Goal: Task Accomplishment & Management: Use online tool/utility

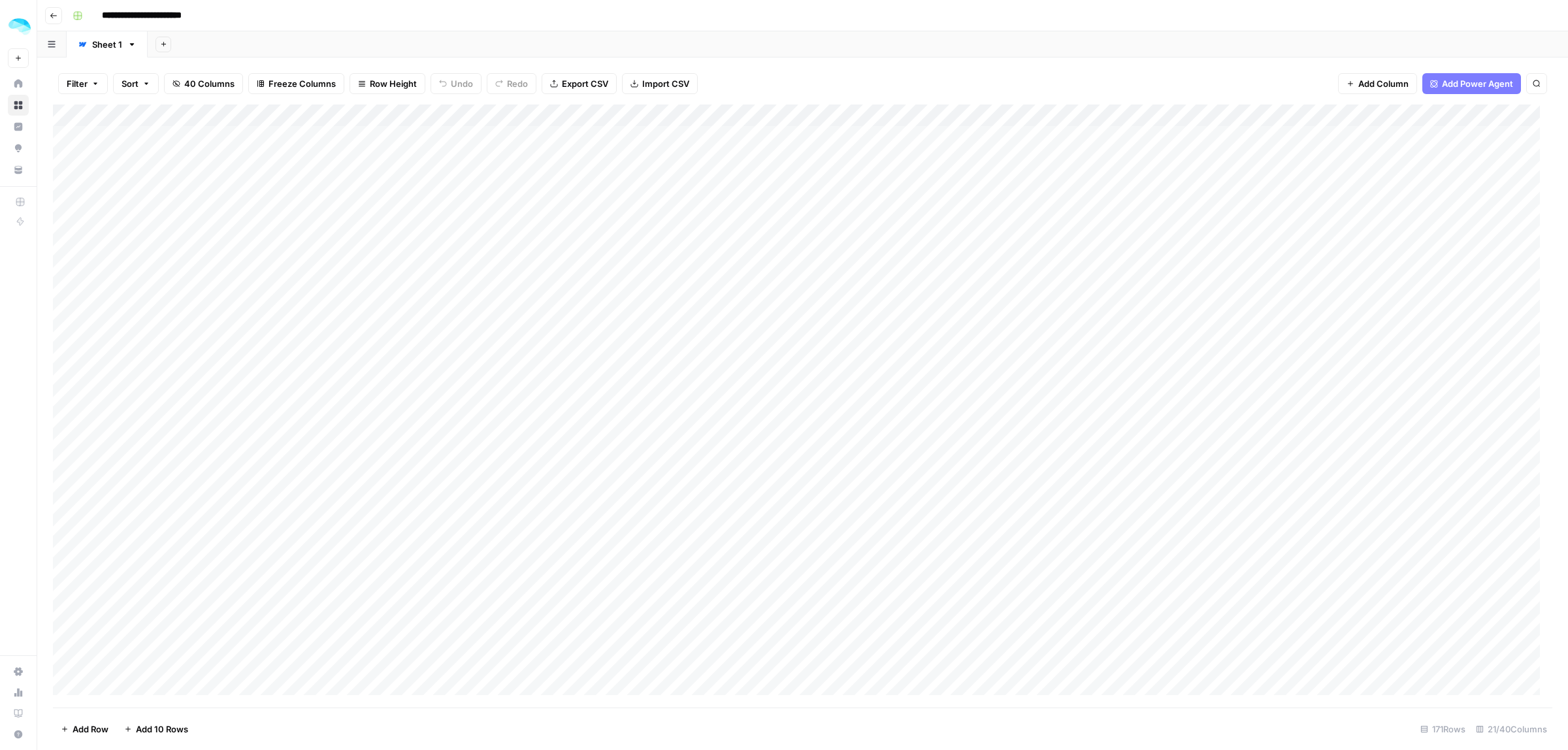
click at [588, 708] on footer "Add Row Add 10 Rows [STREET_ADDRESS]" at bounding box center [803, 729] width 1500 height 42
click at [797, 136] on div "Add Column" at bounding box center [803, 405] width 1500 height 603
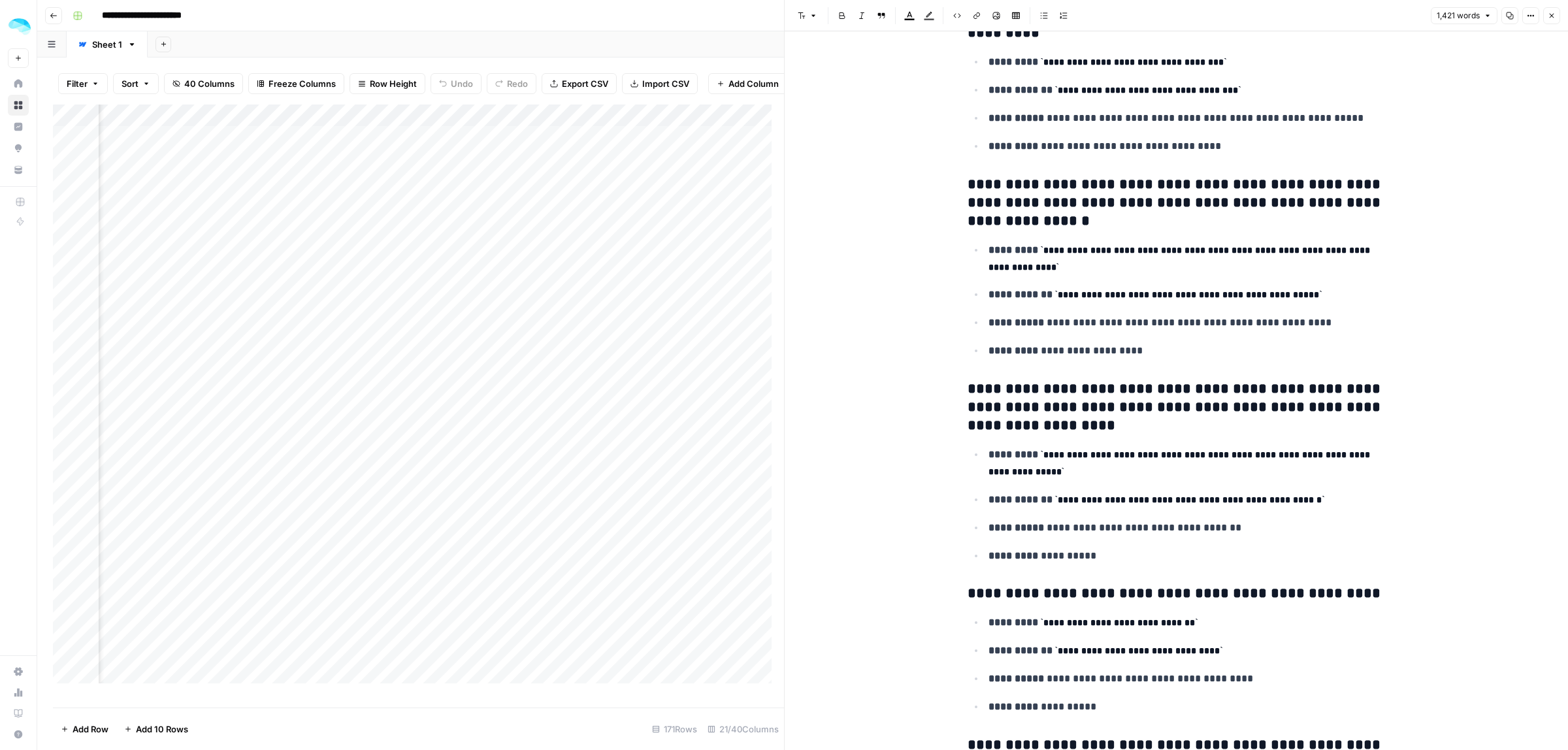
scroll to position [816, 0]
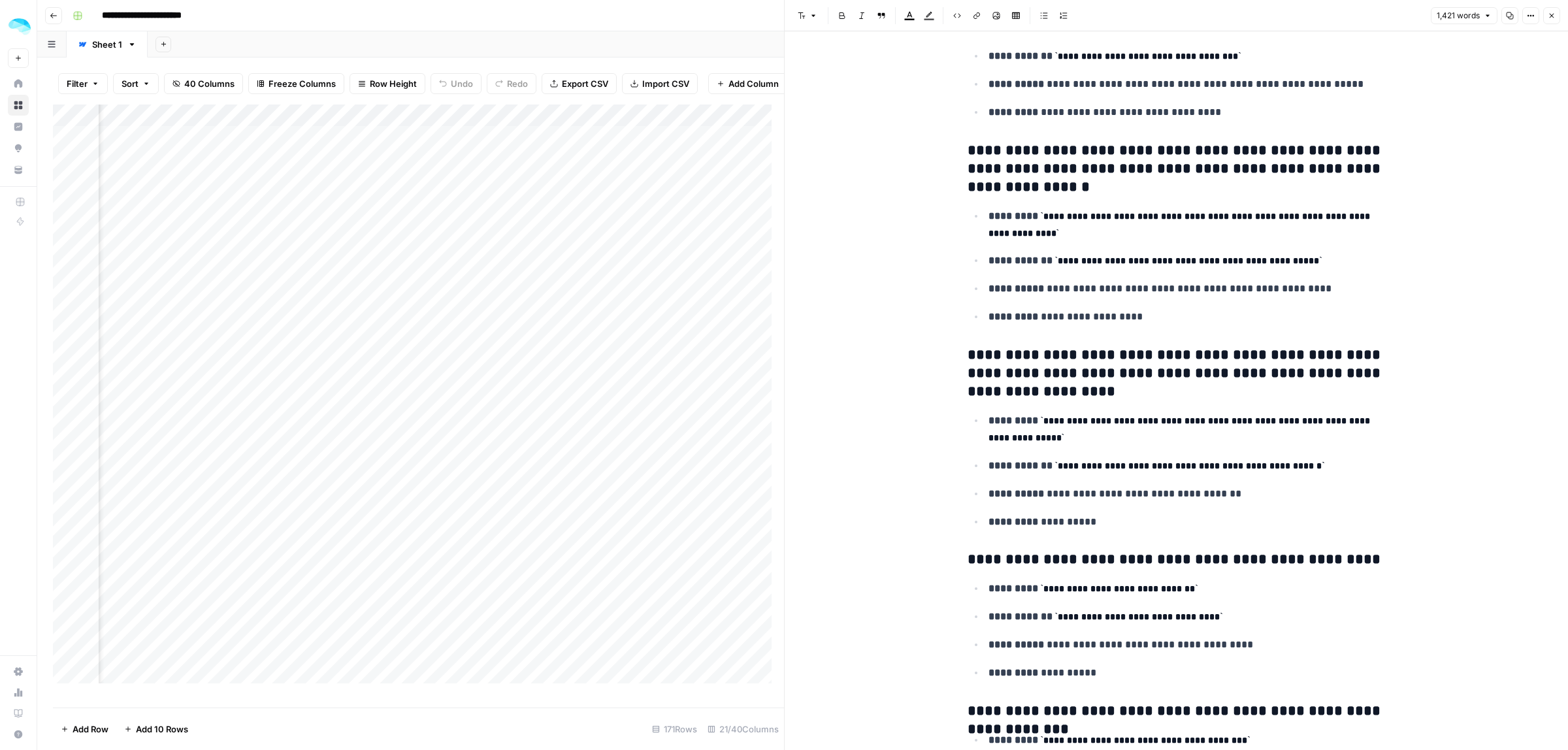
click at [1556, 15] on button "Close" at bounding box center [1551, 15] width 17 height 17
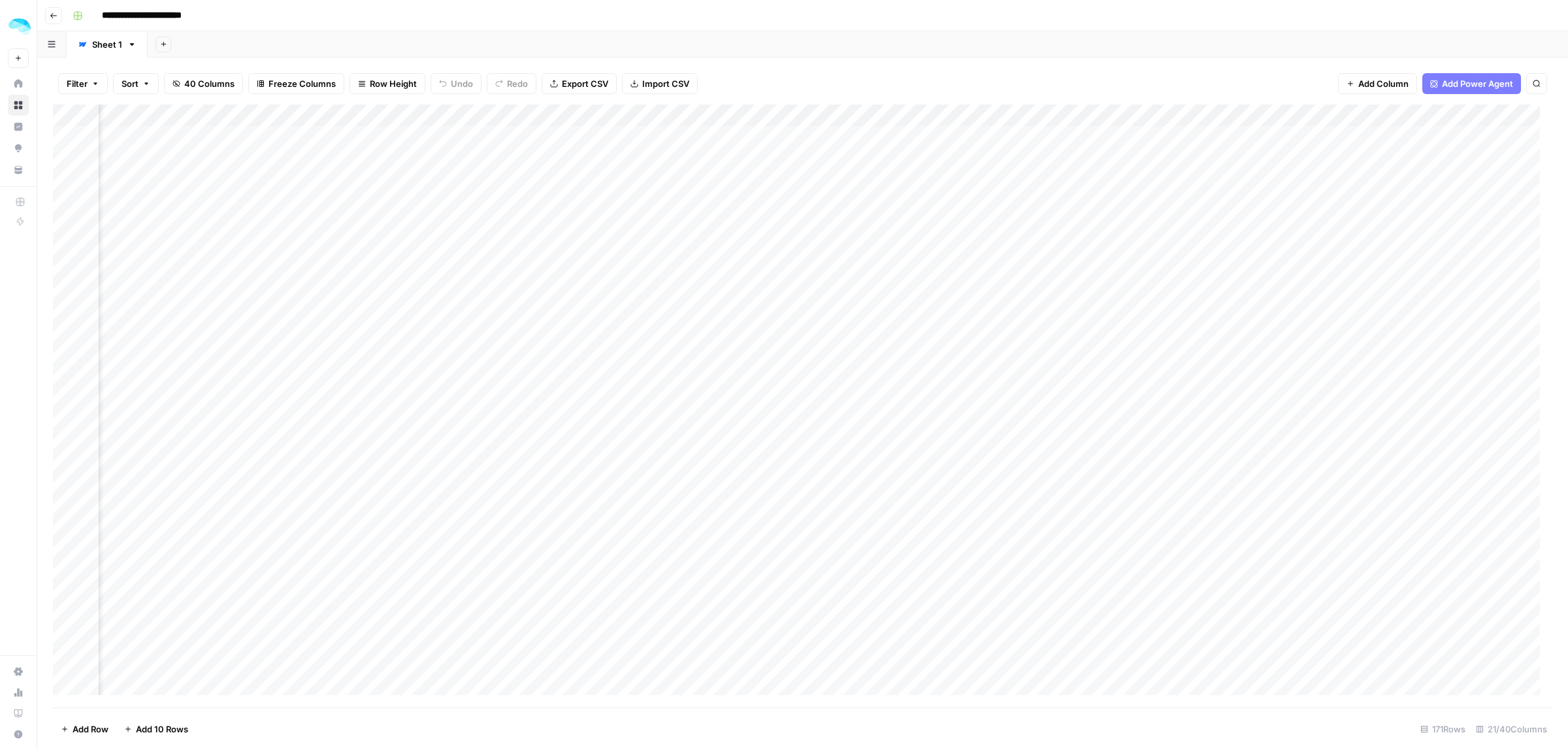
scroll to position [0, 1606]
click at [693, 138] on div "Add Column" at bounding box center [803, 405] width 1500 height 603
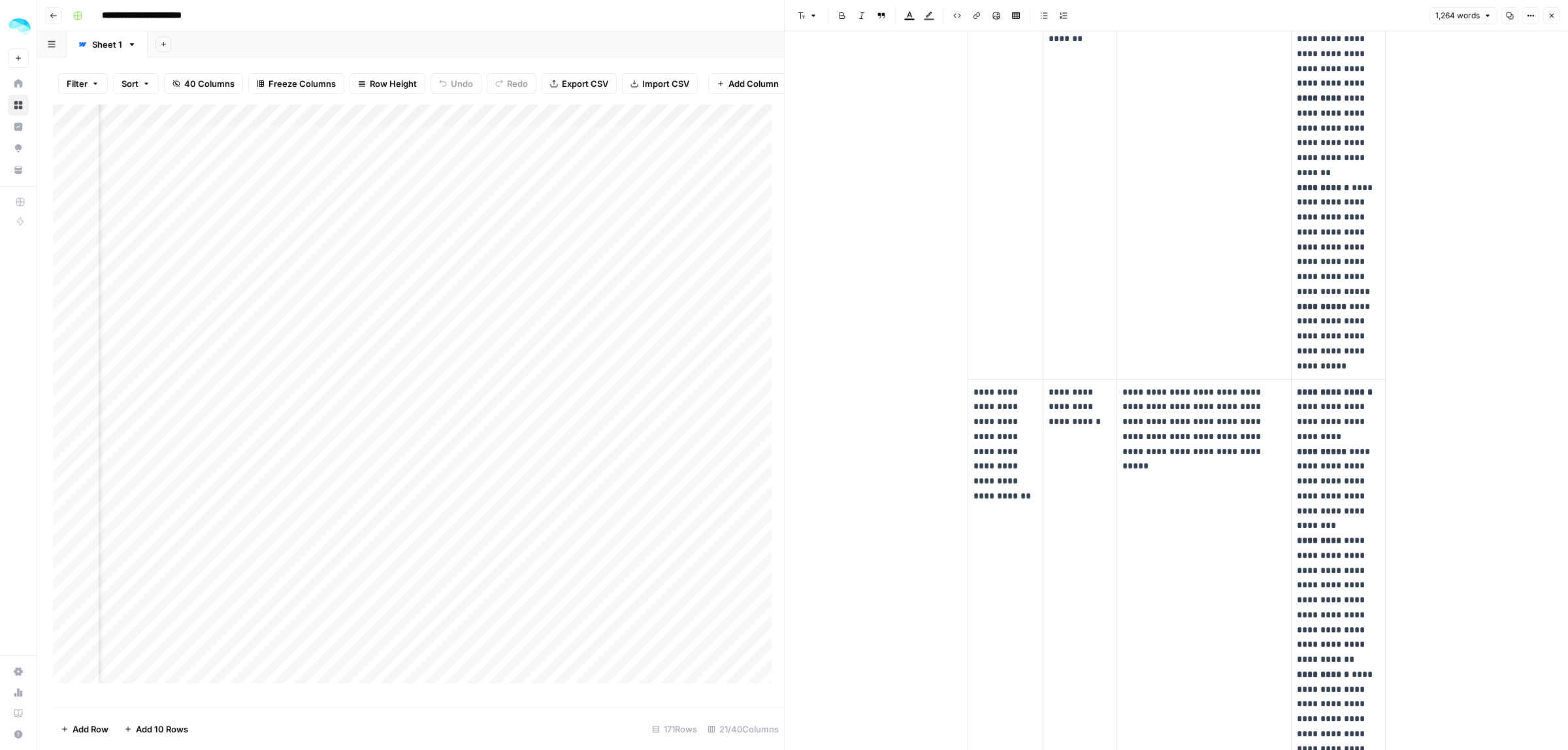
scroll to position [572, 0]
click at [1552, 13] on icon "button" at bounding box center [1551, 15] width 8 height 8
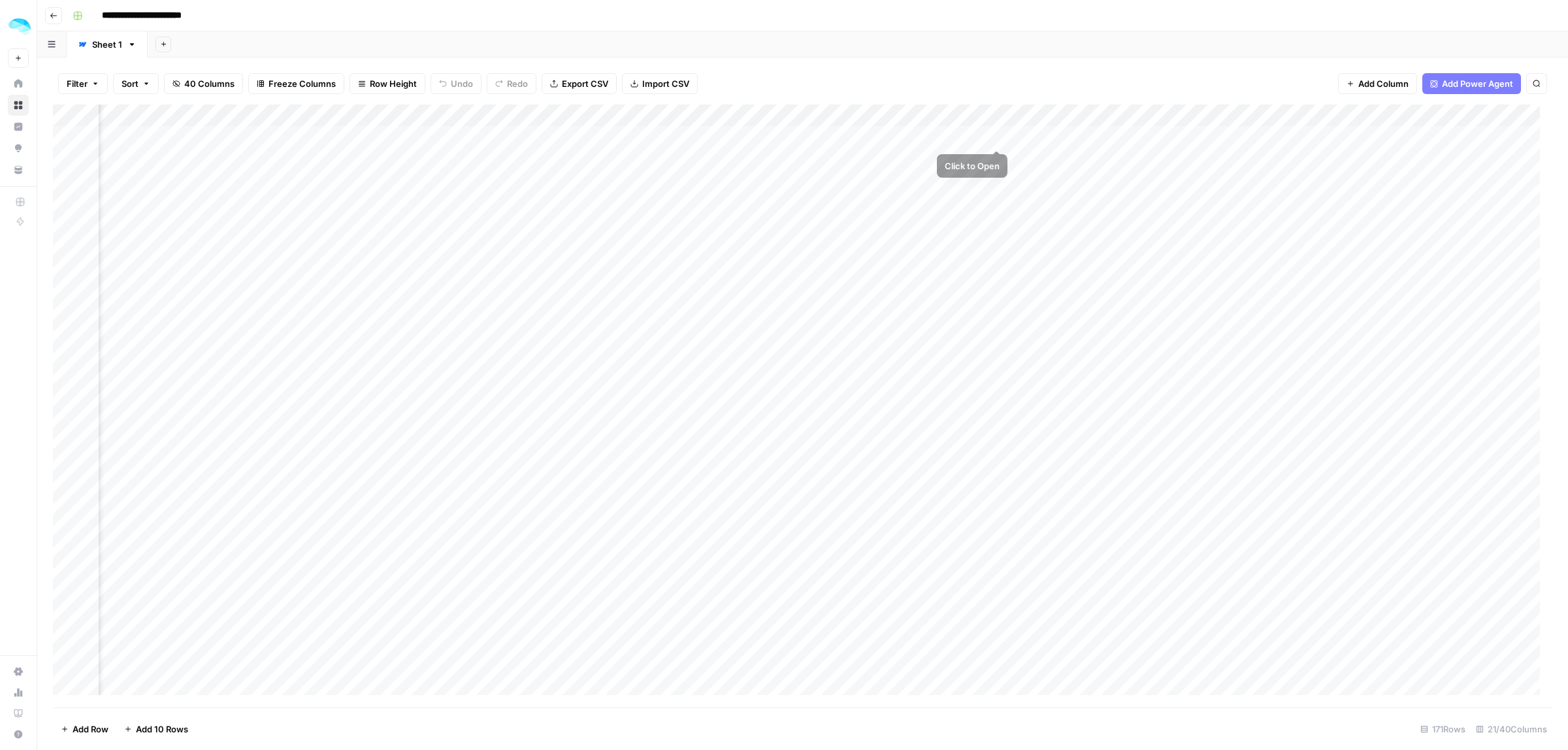
click at [999, 139] on div "Add Column" at bounding box center [803, 405] width 1500 height 603
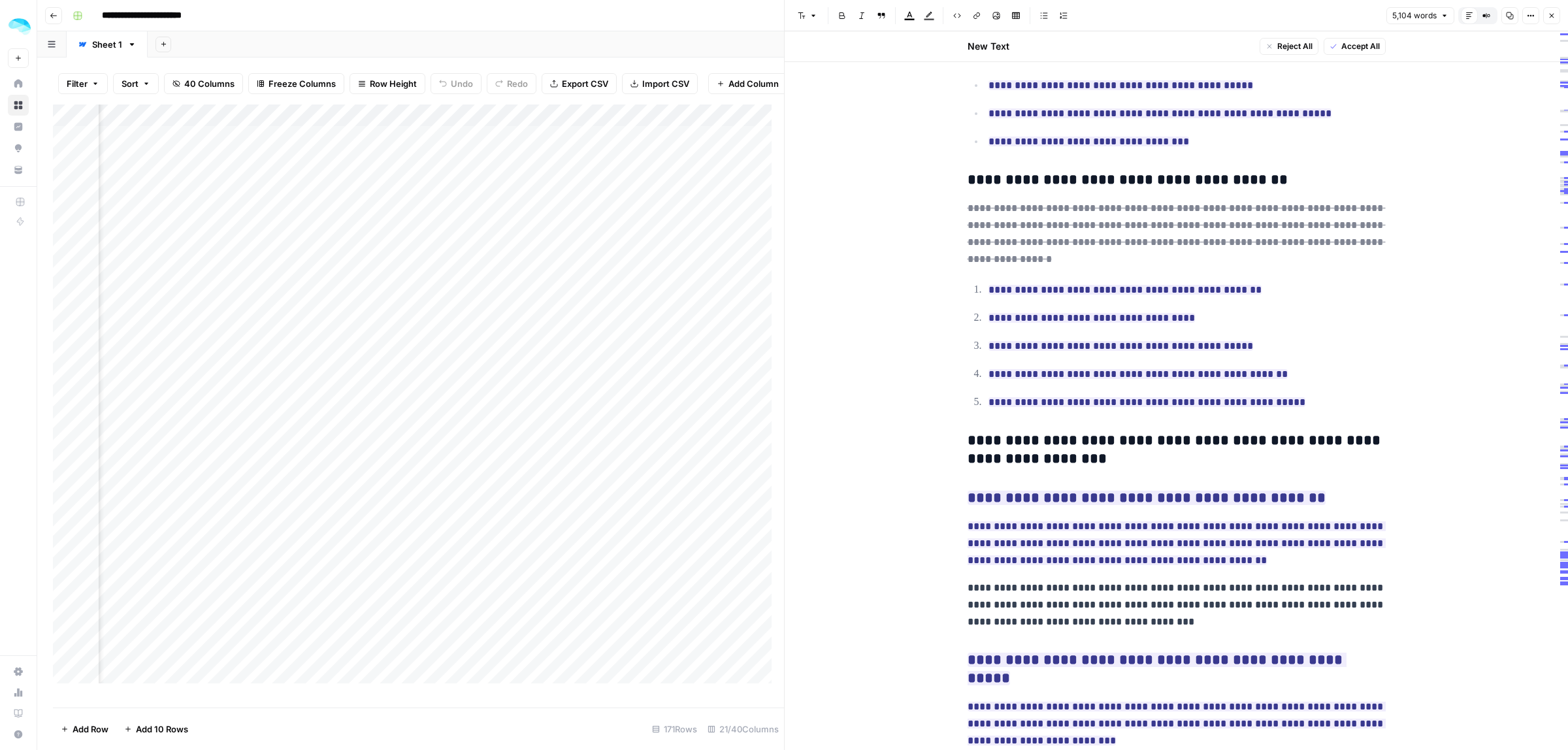
scroll to position [16783, 0]
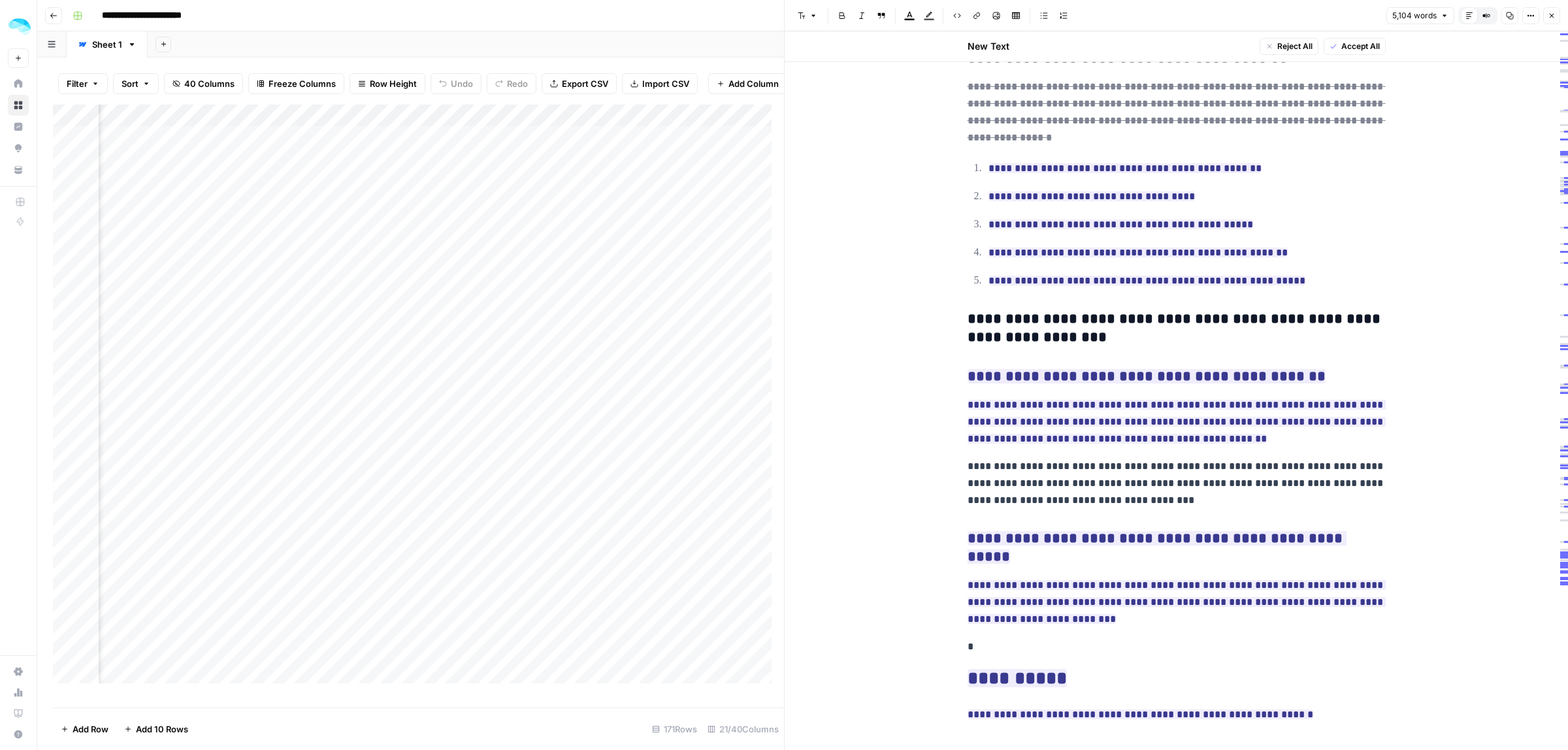
click at [1550, 14] on icon "button" at bounding box center [1551, 15] width 8 height 8
